Goal: Task Accomplishment & Management: Complete application form

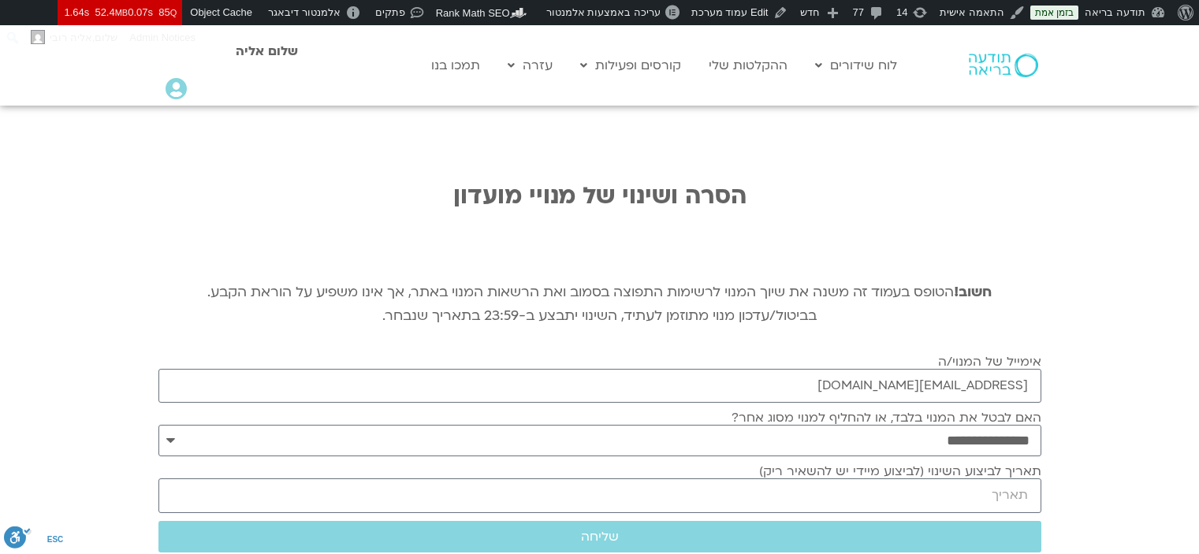
select select "*"
type input "vardaft@gmail.com"
click at [980, 478] on input "תאריך לביצוע השינוי (לביצוע מיידי יש להשאיר ריק)" at bounding box center [599, 495] width 883 height 34
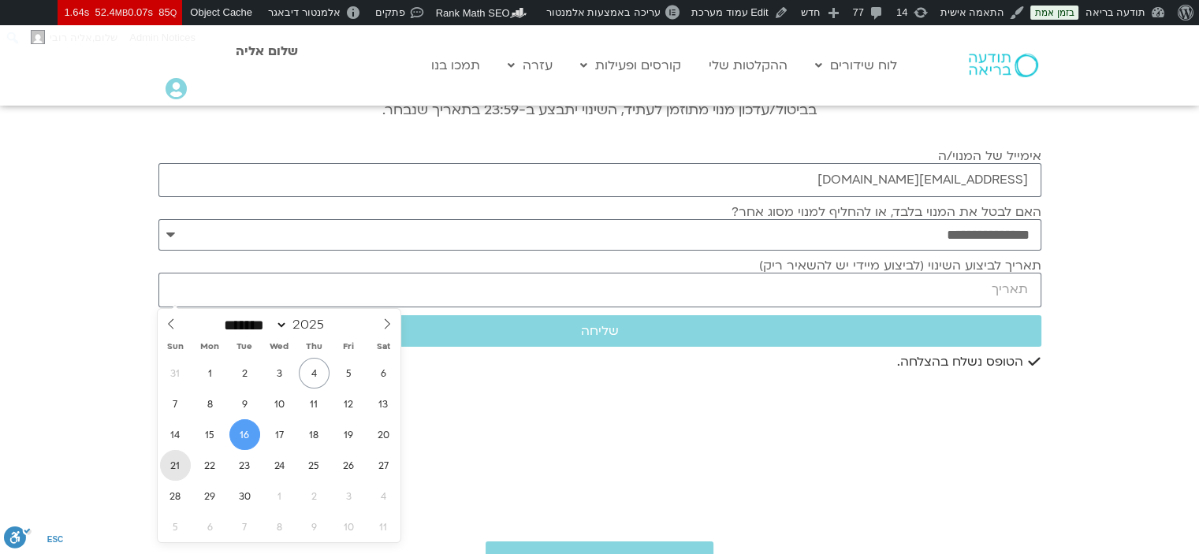
click at [173, 463] on span "21" at bounding box center [175, 465] width 31 height 31
type input "2025-09-21"
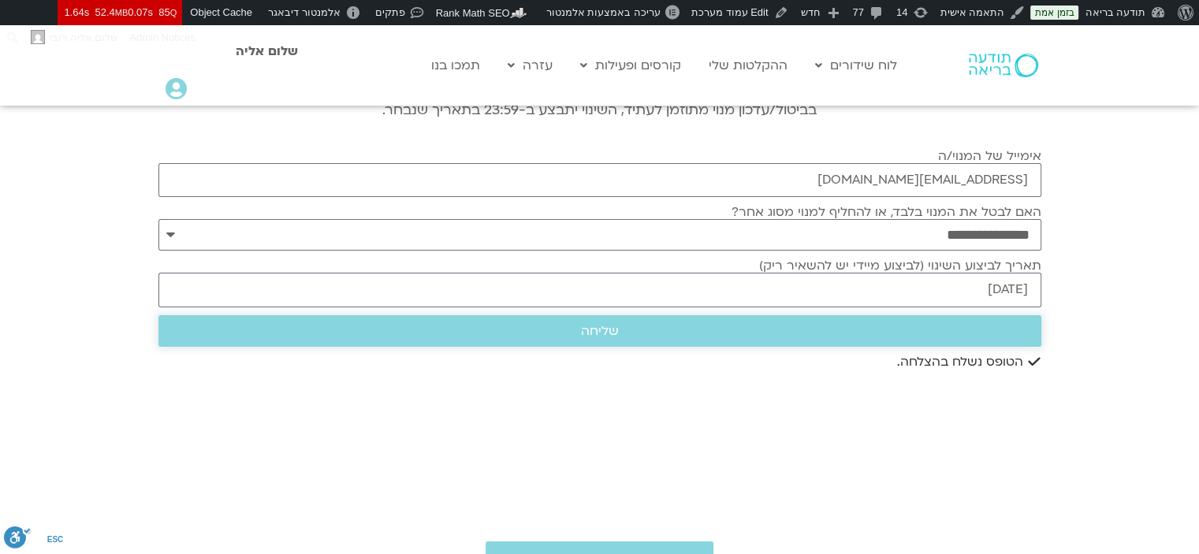
click at [725, 328] on span "שליחה" at bounding box center [599, 331] width 845 height 14
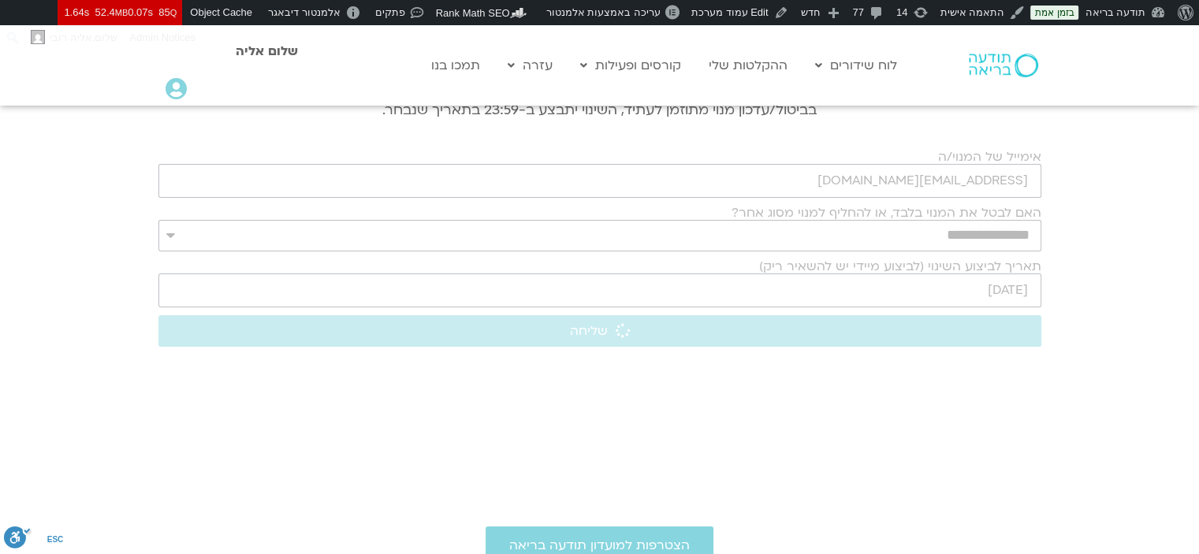
scroll to position [206, 0]
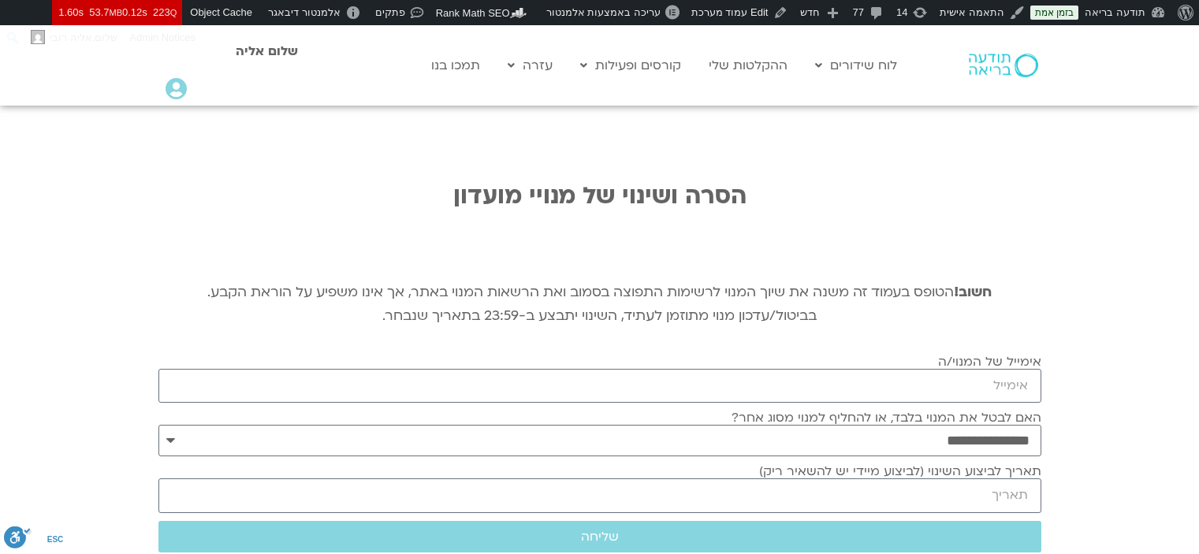
select select "*"
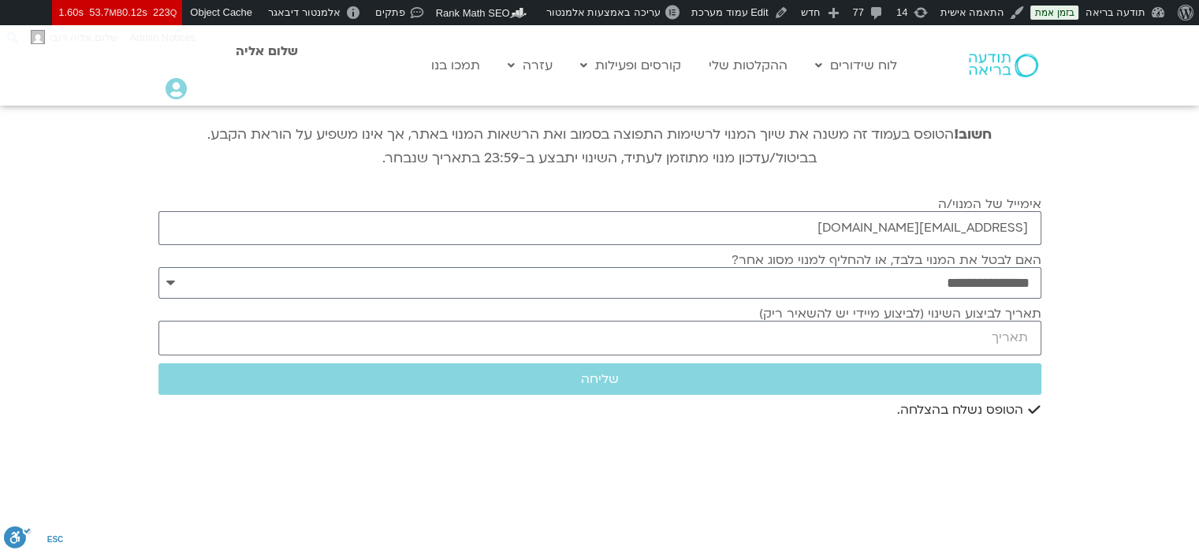
scroll to position [158, 0]
type input "dafna283@gmail.com"
click at [1008, 351] on input "תאריך לביצוע השינוי (לביצוע מיידי יש להשאיר ריק)" at bounding box center [599, 338] width 883 height 34
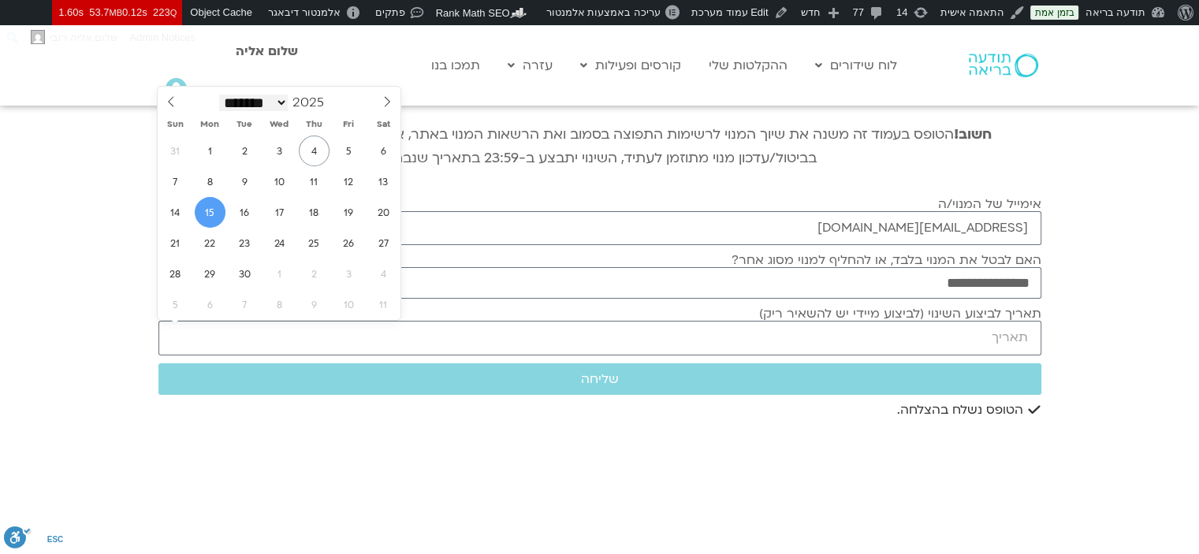
click at [288, 103] on select "******* ******** ***** ***** *** **** **** ****** ********* ******* ******** **…" at bounding box center [253, 103] width 69 height 17
select select "*"
click at [219, 95] on select "******* ******** ***** ***** *** **** **** ****** ********* ******* ******** **…" at bounding box center [253, 103] width 69 height 17
click at [336, 151] on span "3" at bounding box center [348, 151] width 31 height 31
type input "2025-10-03"
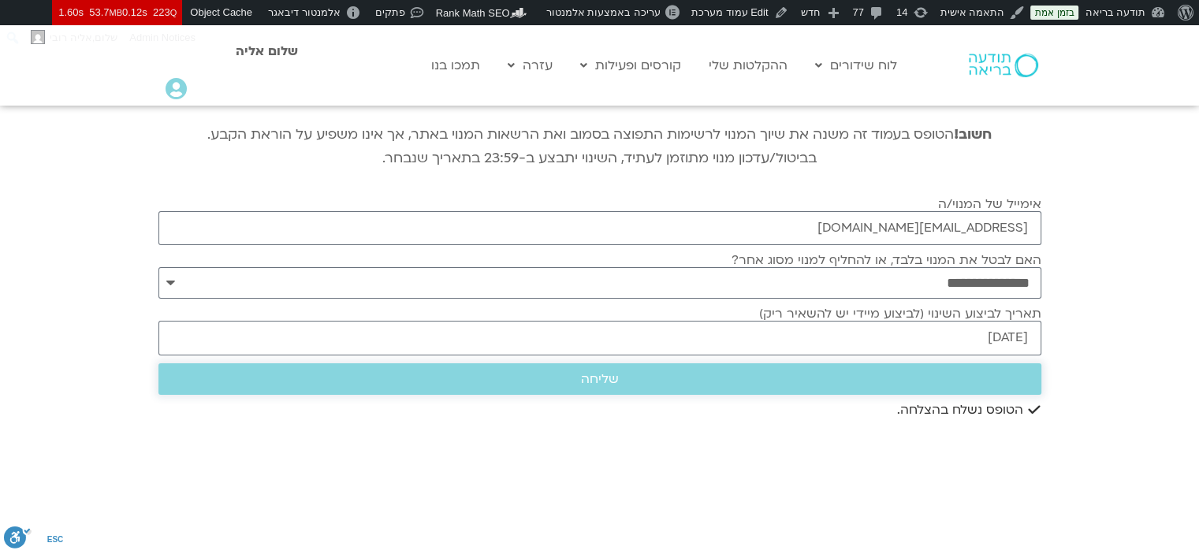
click at [949, 381] on span "שליחה" at bounding box center [599, 379] width 845 height 14
click at [1009, 225] on input "dafna283@gmail.com" at bounding box center [599, 228] width 883 height 34
paste input "sigalshimoni007@gmail.com"
type input "sigalshimoni007@gmail.com"
click at [999, 372] on span "שליחה" at bounding box center [599, 379] width 845 height 14
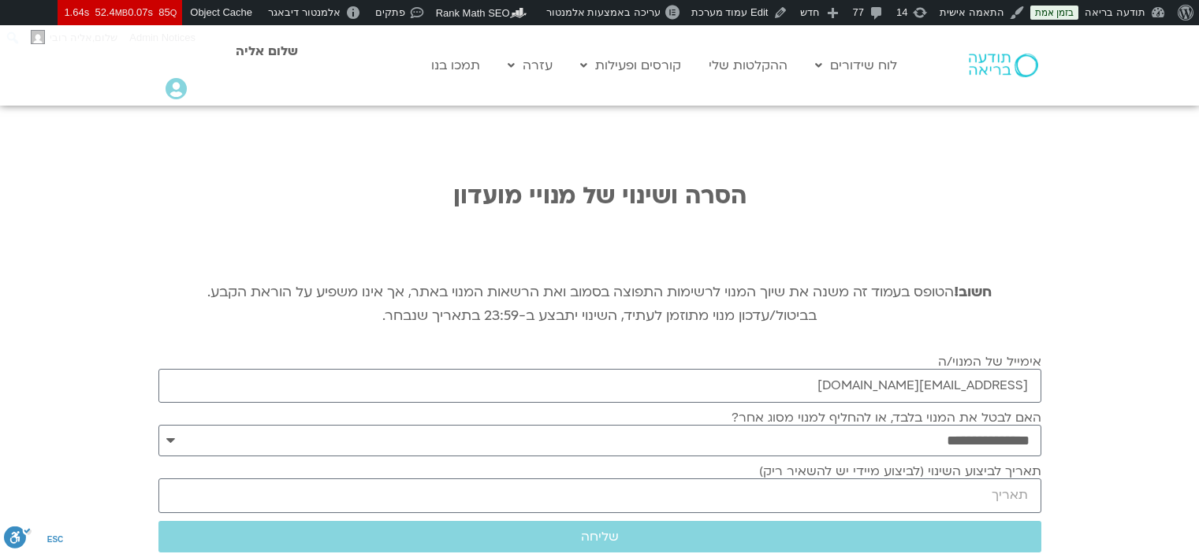
select select "*"
type input "[EMAIL_ADDRESS][DOMAIN_NAME]"
click at [1009, 478] on input "תאריך לביצוע השינוי (לביצוע מיידי יש להשאיר ריק)" at bounding box center [599, 495] width 883 height 34
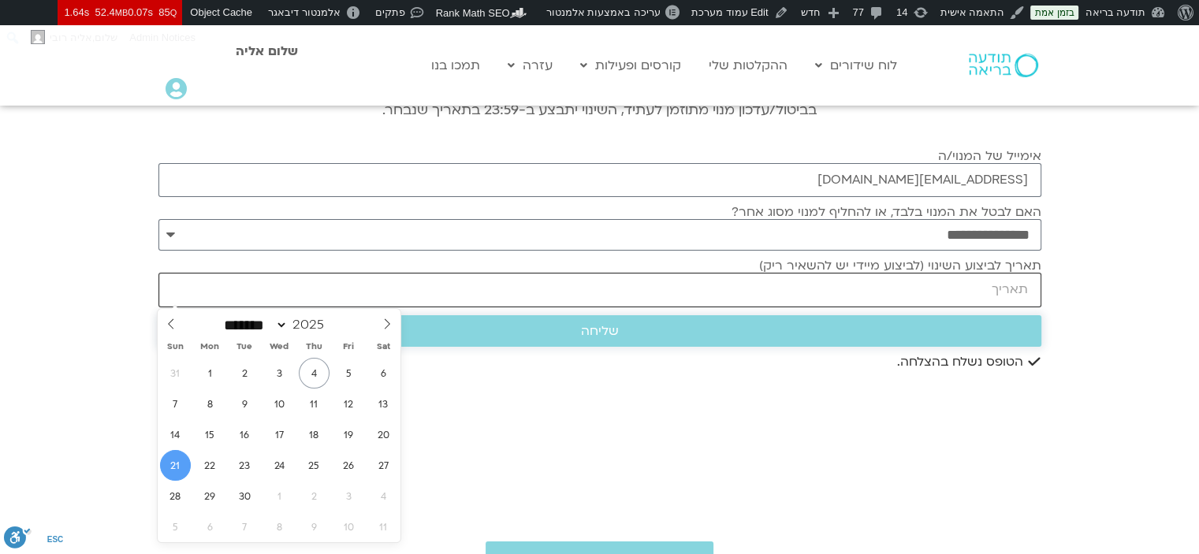
scroll to position [206, 0]
click at [1015, 336] on span "שליחה" at bounding box center [599, 331] width 845 height 14
